Goal: Check status: Check status

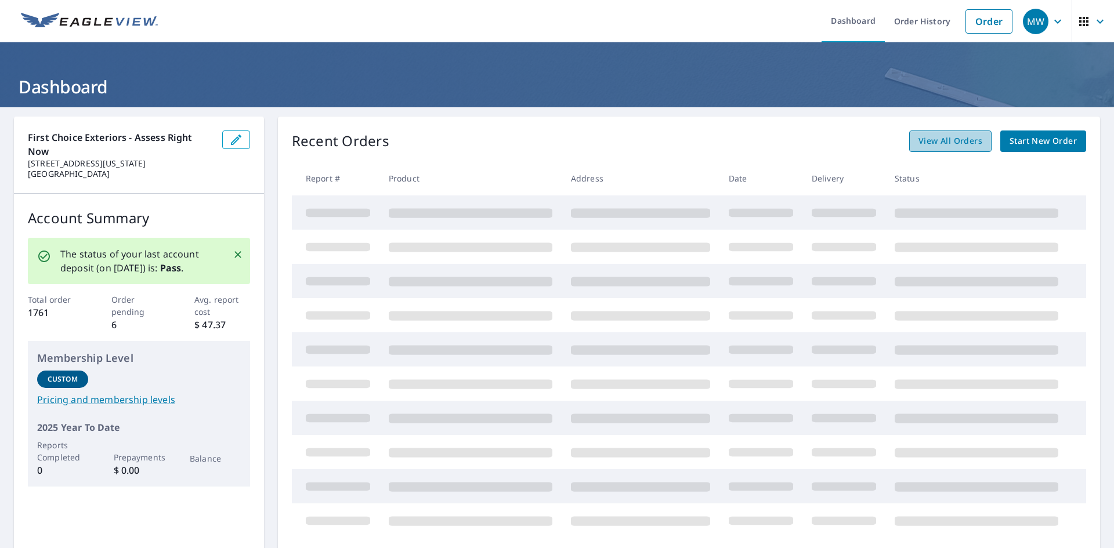
click at [941, 138] on span "View All Orders" at bounding box center [951, 141] width 64 height 15
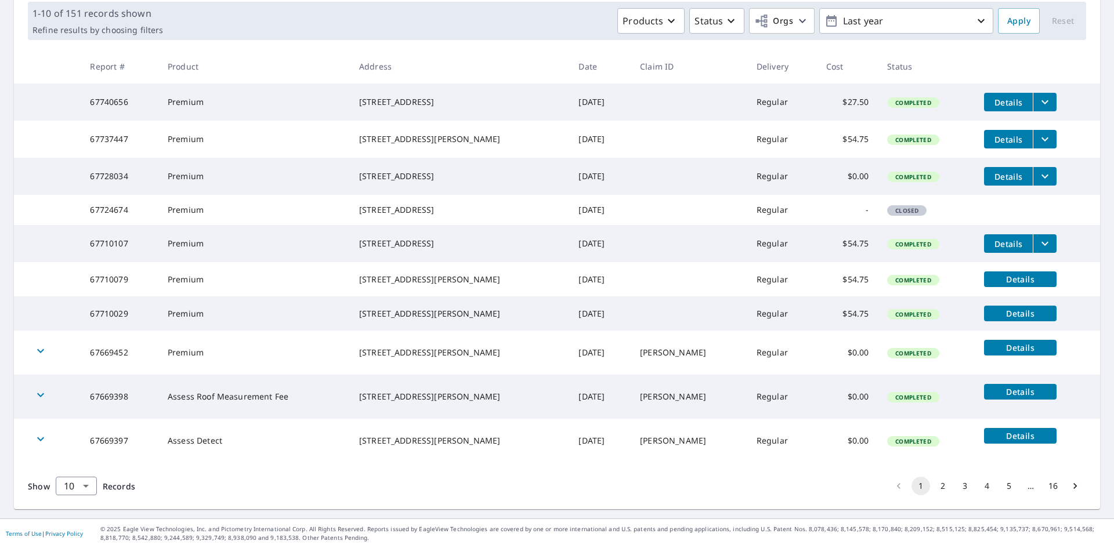
scroll to position [219, 0]
click at [937, 490] on button "2" at bounding box center [943, 486] width 19 height 19
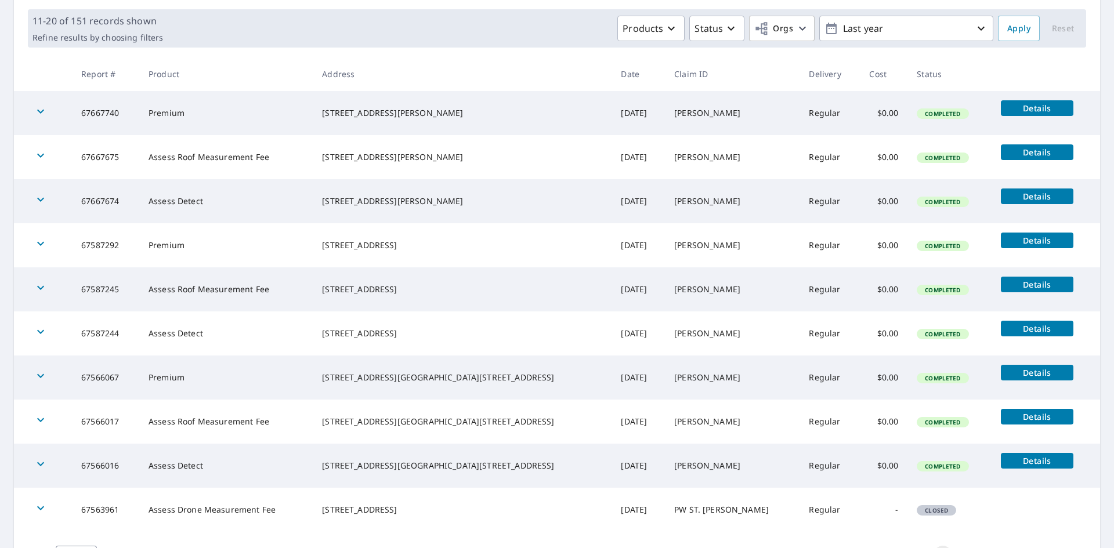
scroll to position [232, 0]
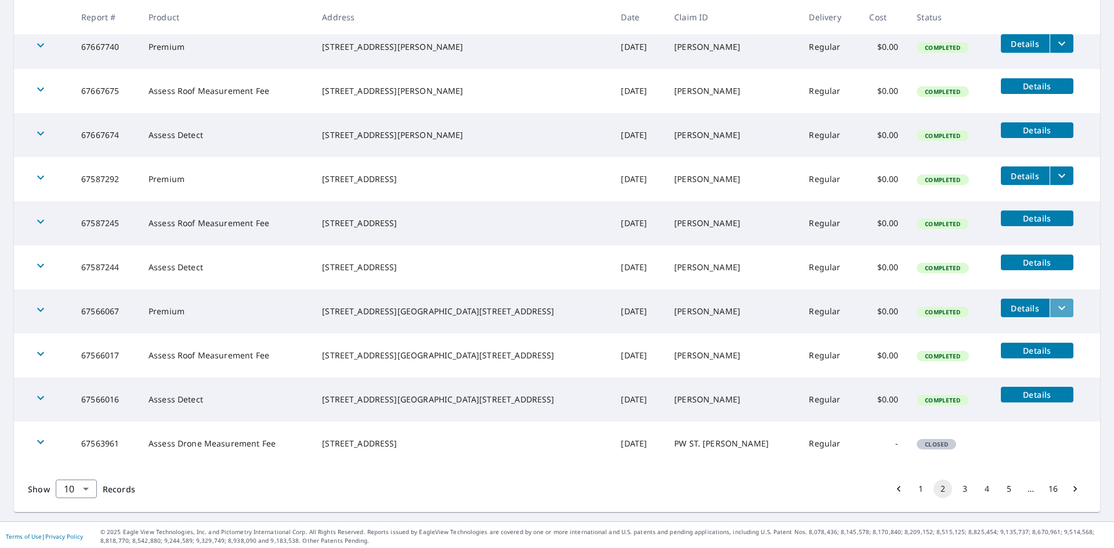
click at [1055, 310] on icon "filesDropdownBtn-67566067" at bounding box center [1062, 308] width 14 height 14
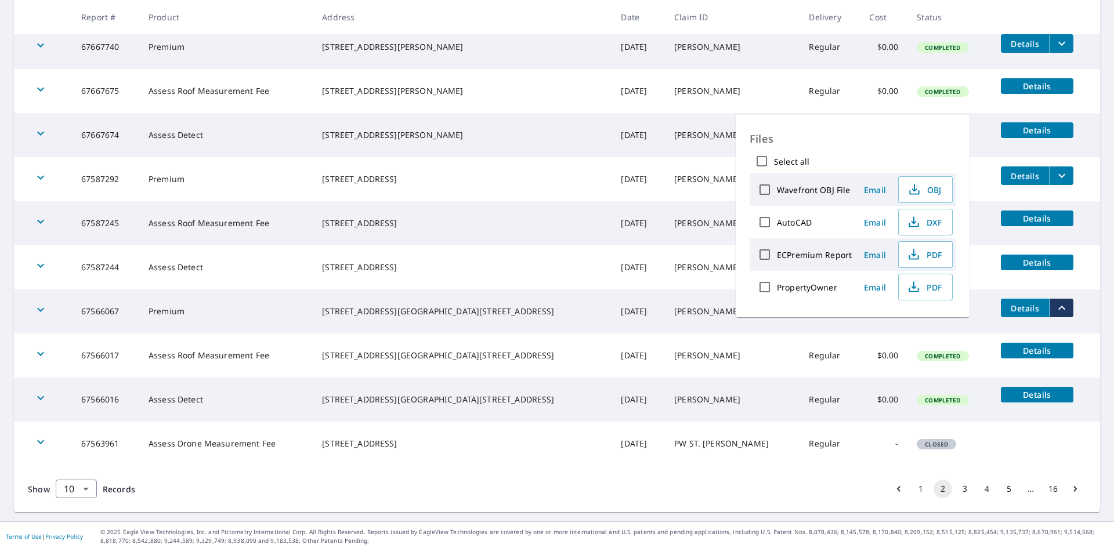
click at [682, 297] on td "[PERSON_NAME]" at bounding box center [732, 312] width 135 height 44
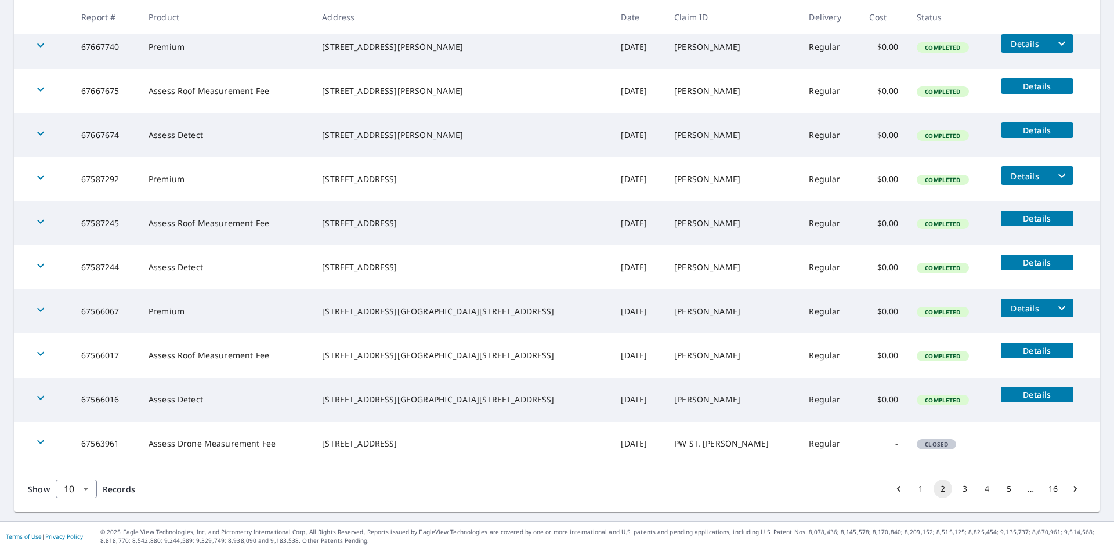
click at [42, 313] on icon "button" at bounding box center [41, 310] width 14 height 14
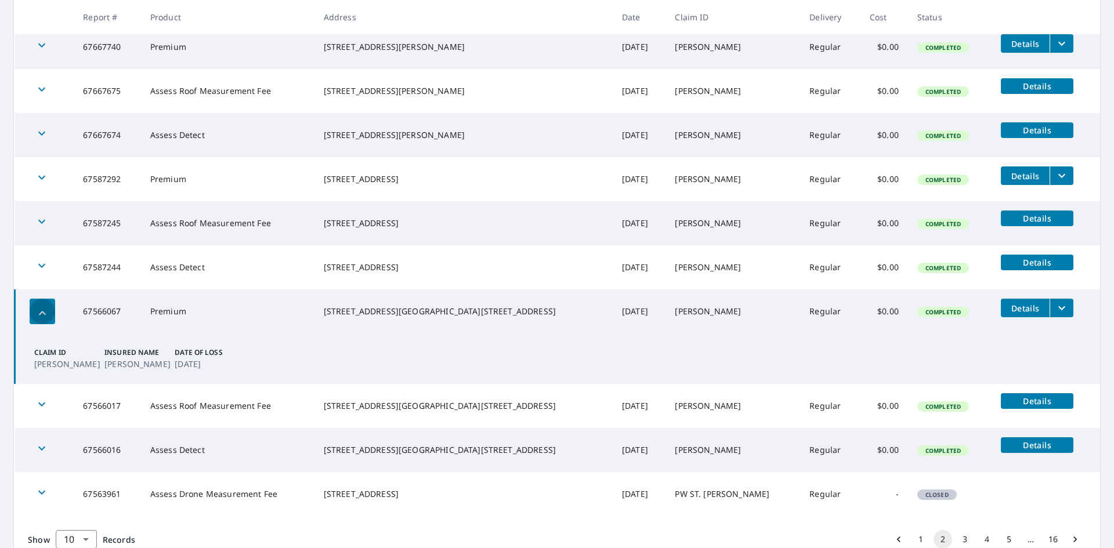
click at [48, 307] on icon "button" at bounding box center [42, 313] width 14 height 14
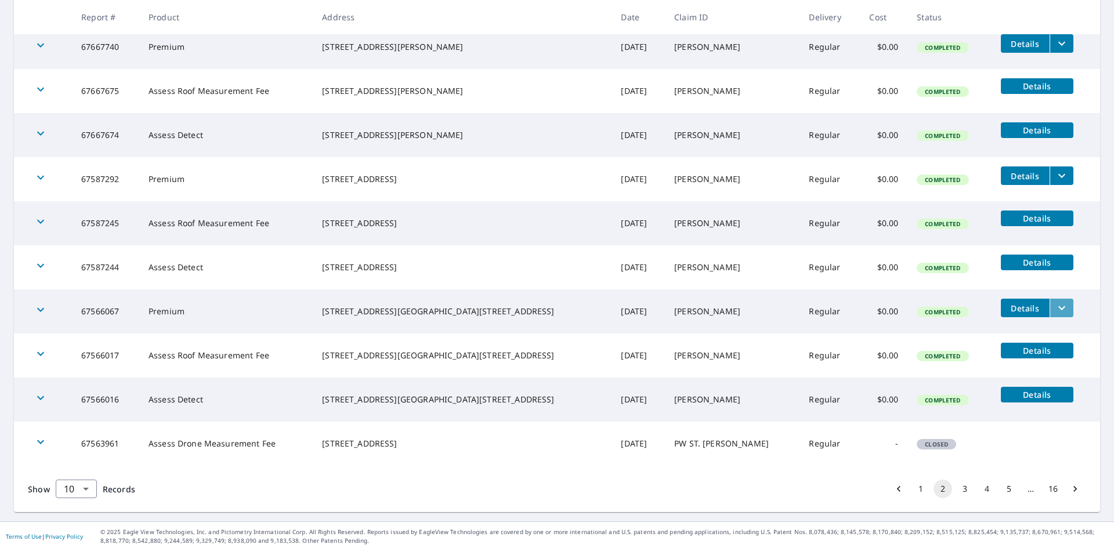
click at [1050, 315] on button "filesDropdownBtn-67566067" at bounding box center [1062, 308] width 24 height 19
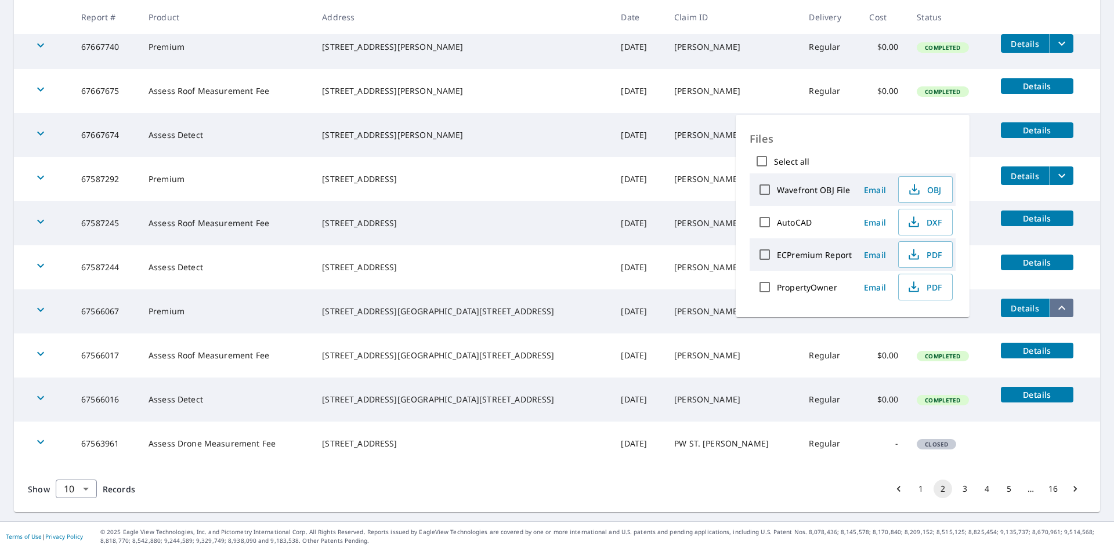
click at [1055, 309] on icon "filesDropdownBtn-67566067" at bounding box center [1062, 308] width 14 height 14
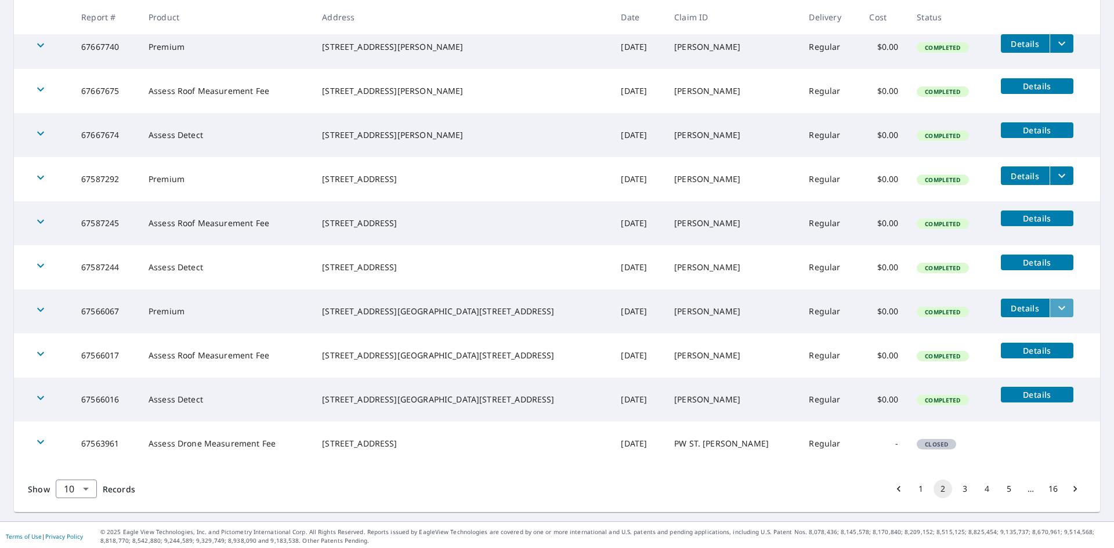
click at [1059, 309] on icon "filesDropdownBtn-67566067" at bounding box center [1062, 308] width 7 height 4
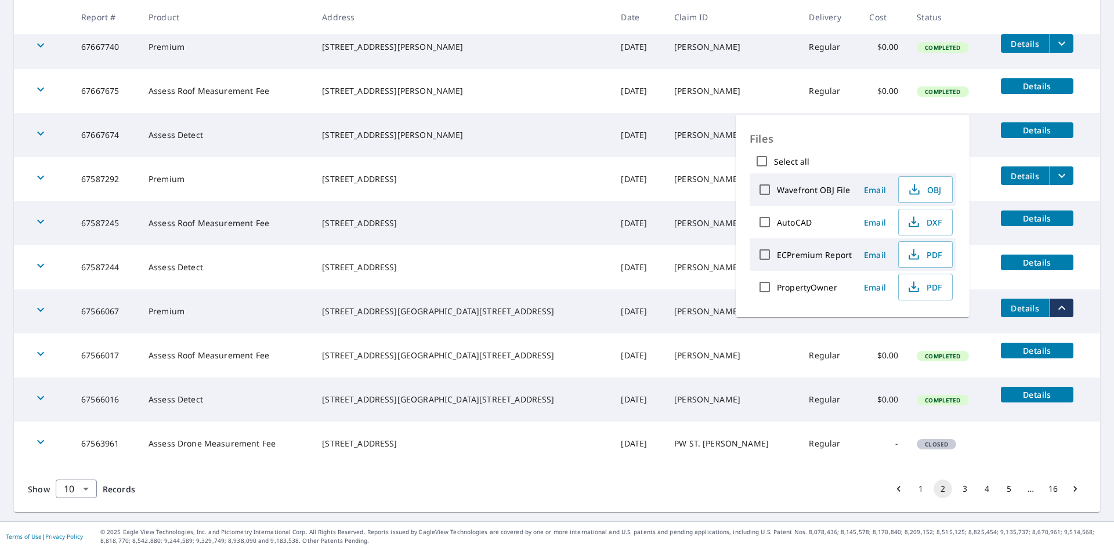
click at [1004, 277] on td "Details" at bounding box center [1046, 262] width 109 height 34
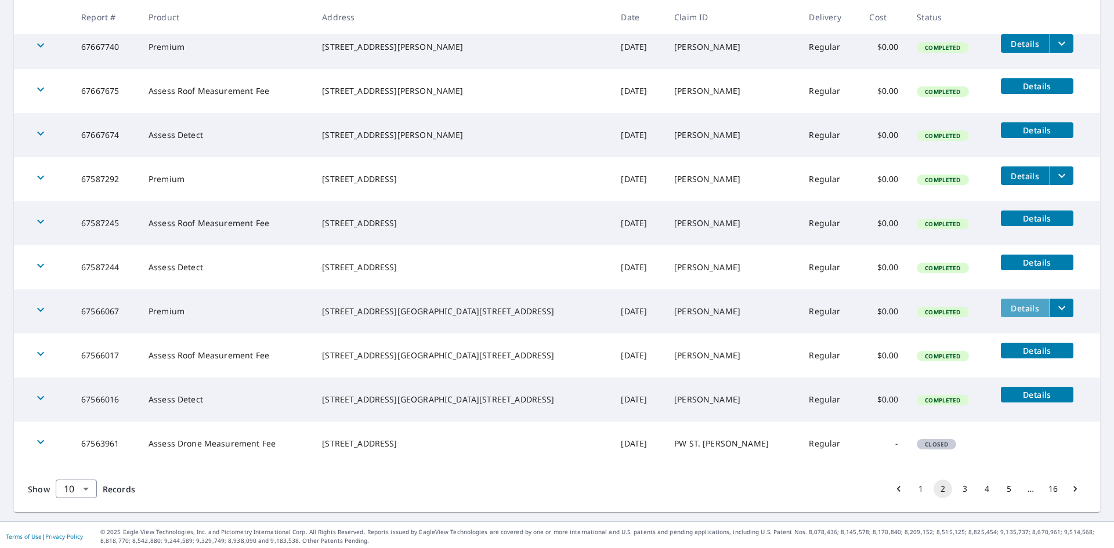
click at [1008, 305] on span "Details" at bounding box center [1025, 308] width 35 height 11
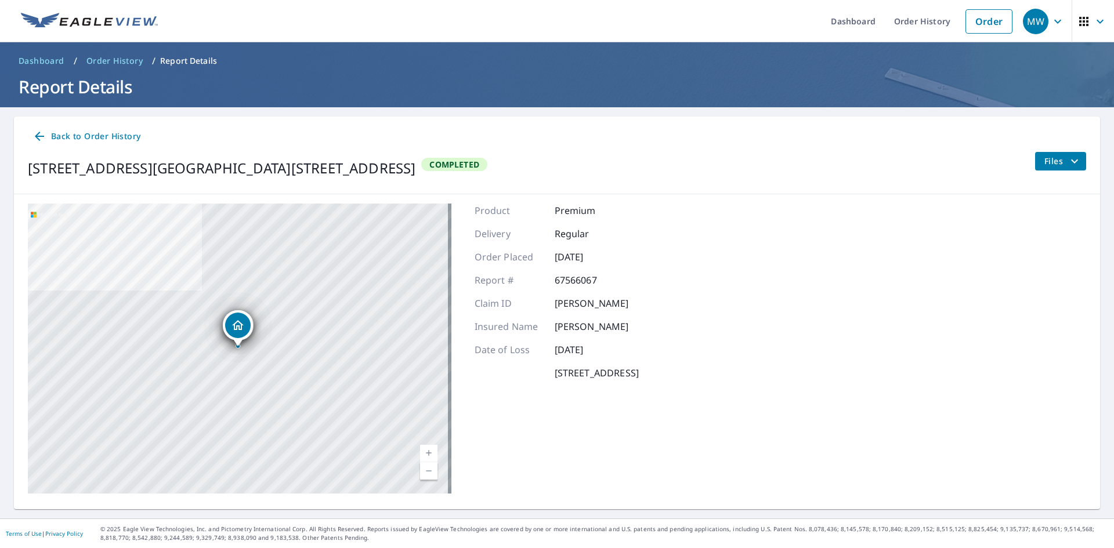
click at [1071, 162] on icon "filesDropdownBtn-67566067" at bounding box center [1075, 161] width 14 height 14
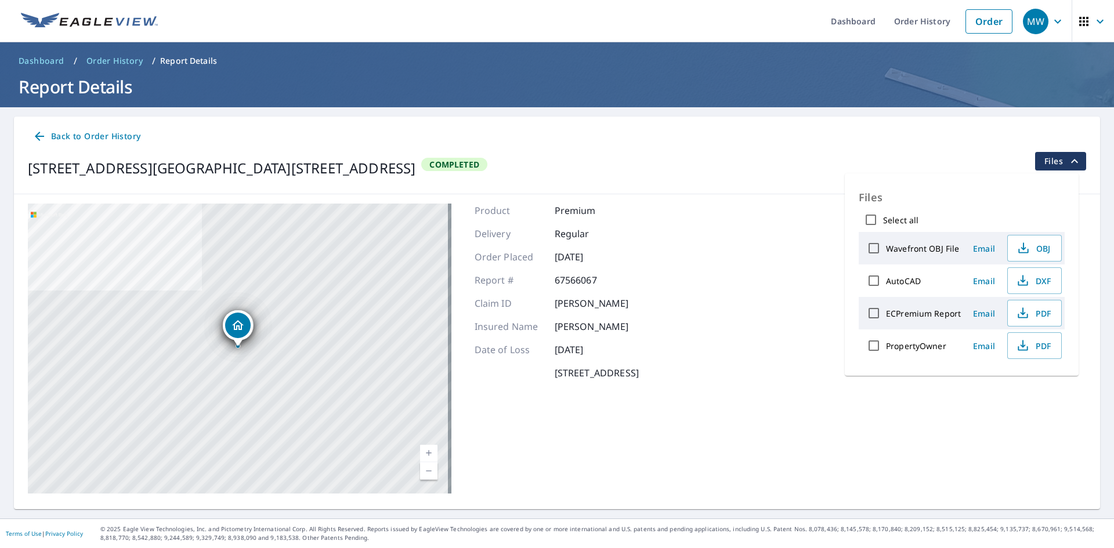
click at [1070, 162] on icon "filesDropdownBtn-67566067" at bounding box center [1075, 161] width 14 height 14
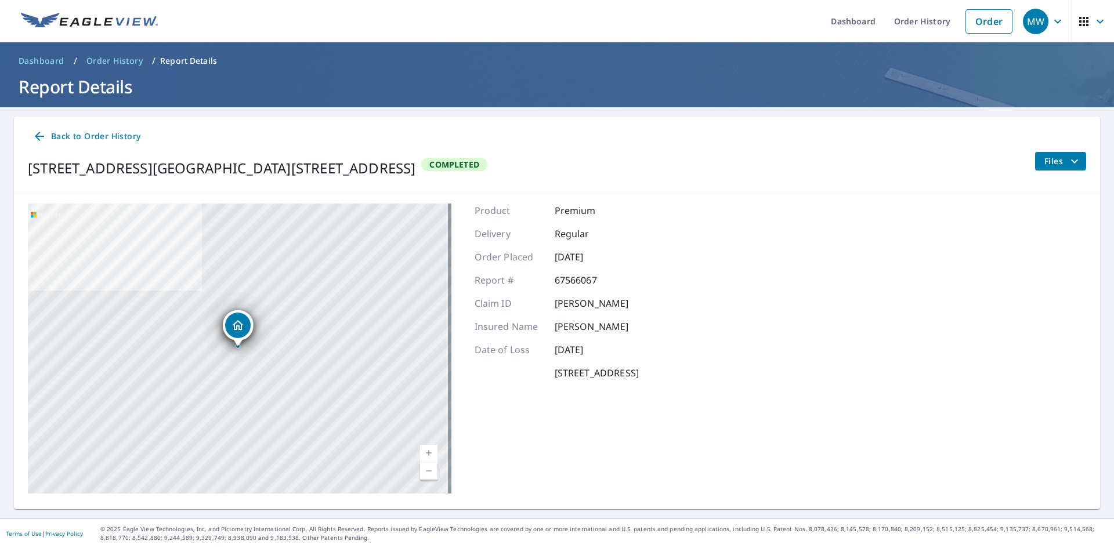
click at [122, 139] on span "Back to Order History" at bounding box center [86, 136] width 108 height 15
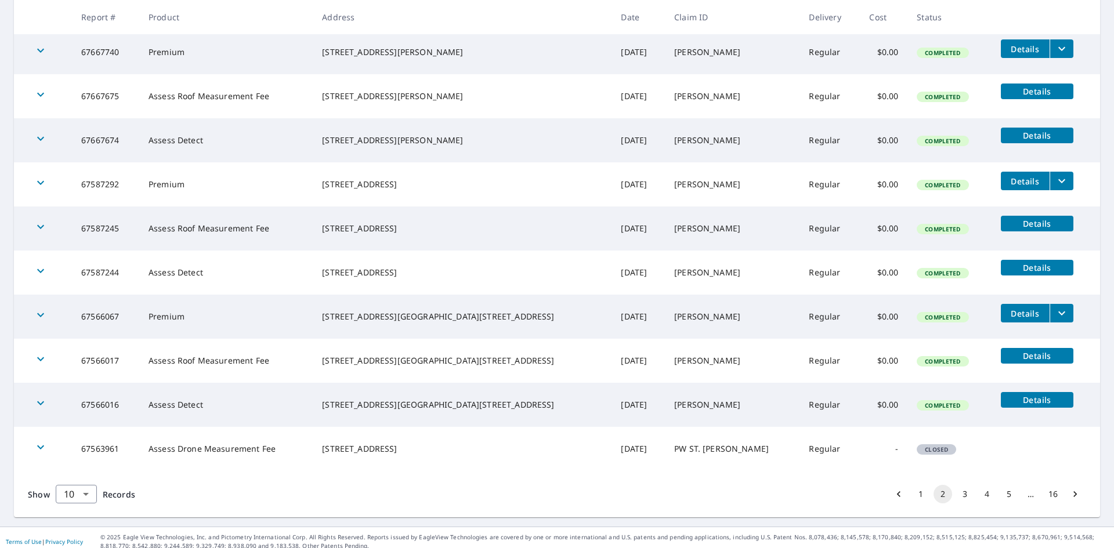
scroll to position [232, 0]
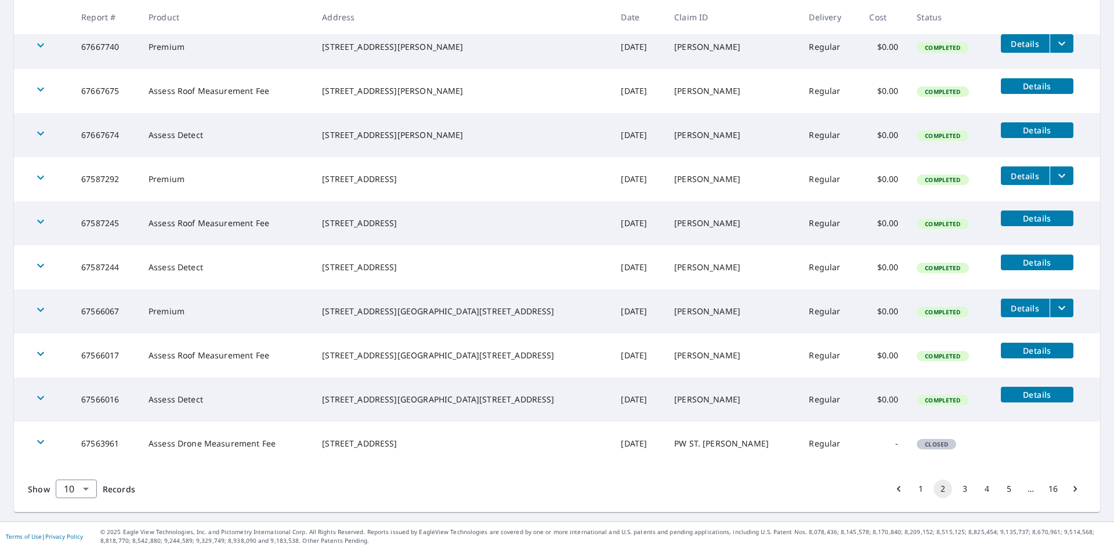
click at [1055, 306] on icon "filesDropdownBtn-67566067" at bounding box center [1062, 308] width 14 height 14
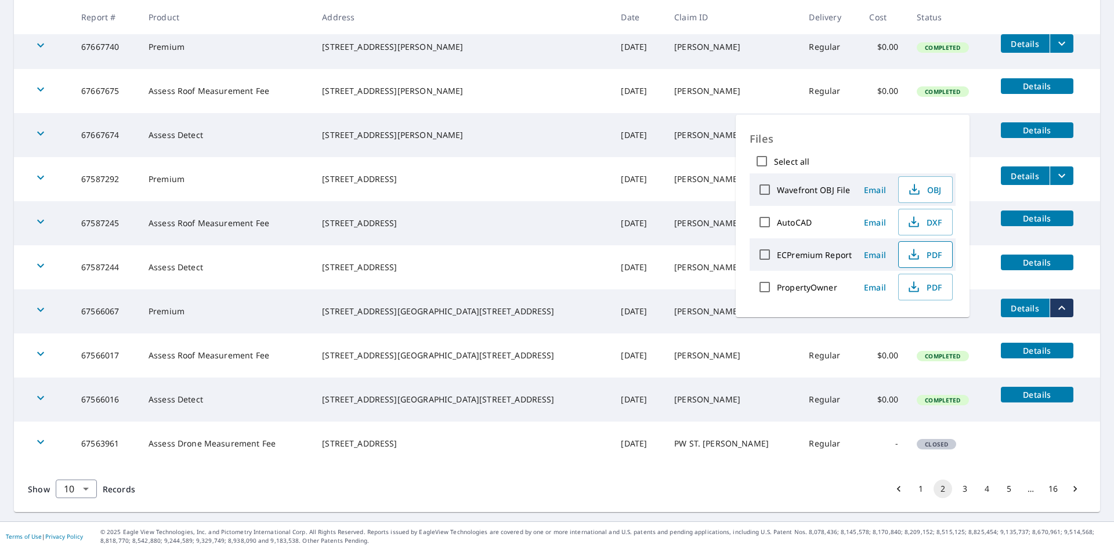
click at [913, 265] on button "PDF" at bounding box center [925, 254] width 55 height 27
click at [807, 490] on div "Show 10 10 ​ Records 1 2 3 4 5 … 16" at bounding box center [557, 489] width 1086 height 46
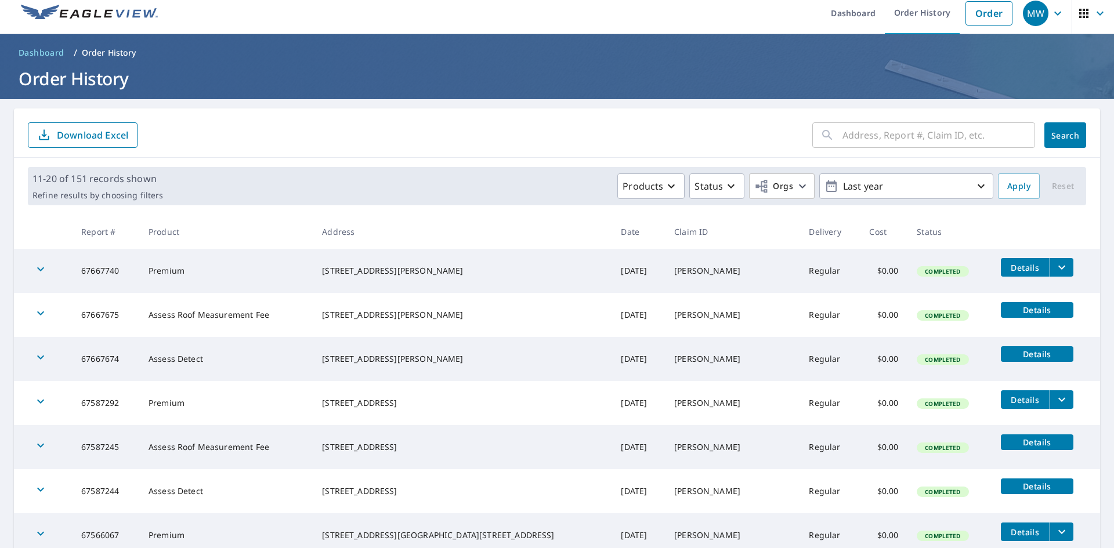
scroll to position [0, 0]
